Goal: Find specific page/section: Find specific page/section

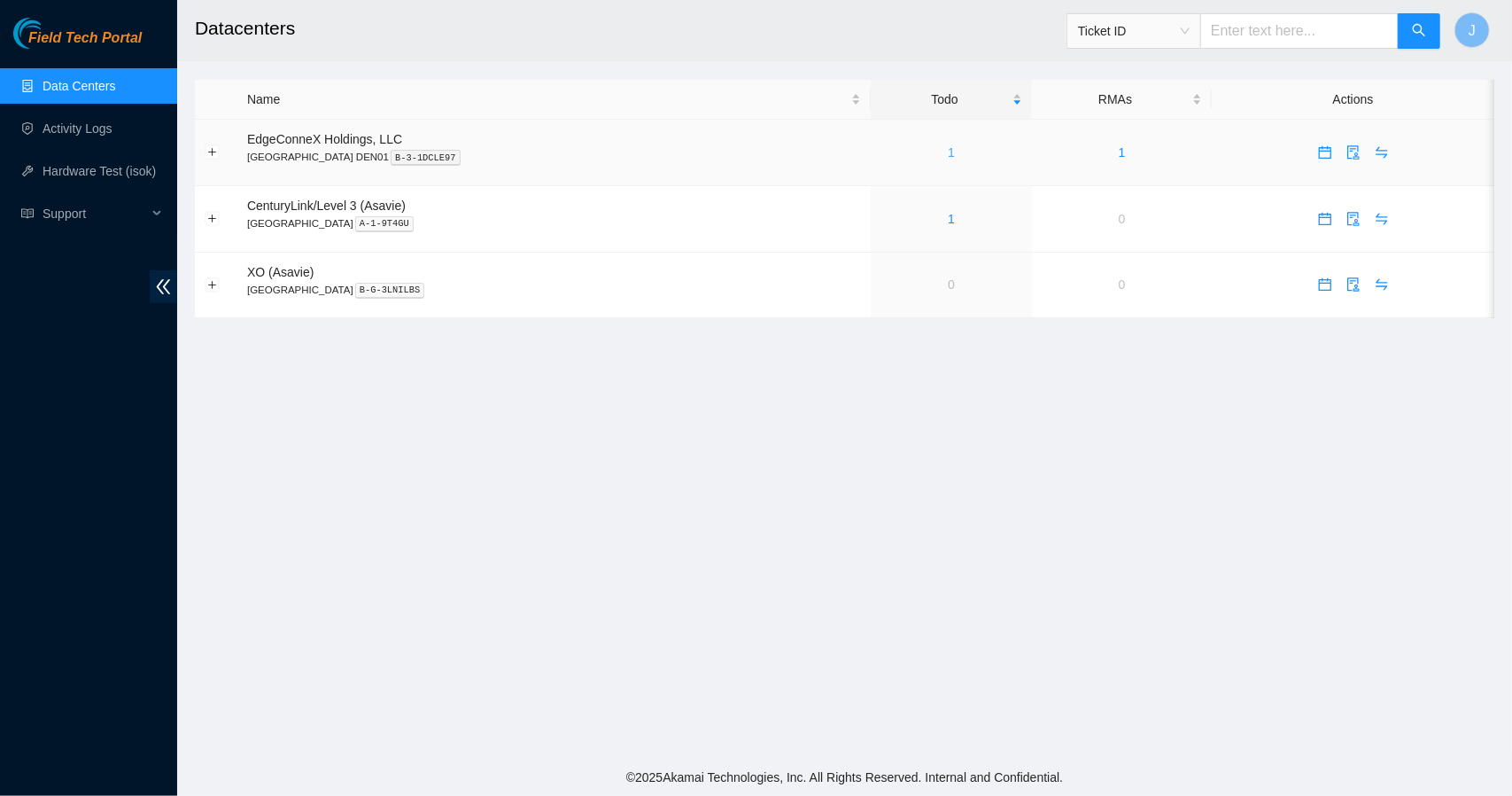
click at [948, 148] on link "1" at bounding box center [951, 152] width 7 height 14
